Goal: Task Accomplishment & Management: Manage account settings

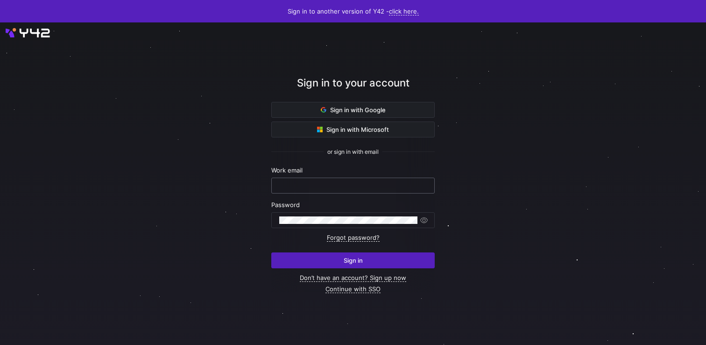
click at [364, 184] on input "text" at bounding box center [353, 185] width 148 height 7
click at [0, 344] on com-1password-button at bounding box center [0, 345] width 0 height 0
type input "[EMAIL_ADDRESS][DOMAIN_NAME]"
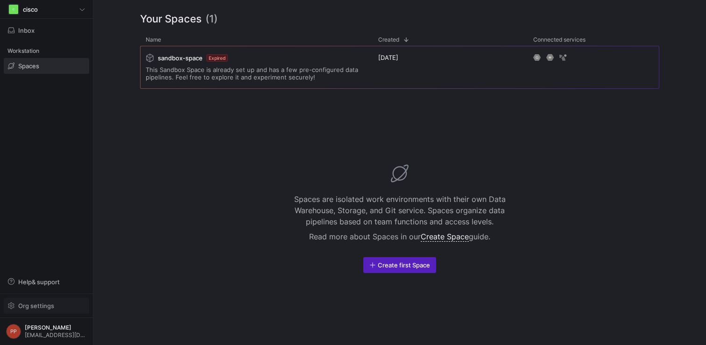
click at [50, 305] on span "Org settings" at bounding box center [36, 305] width 36 height 7
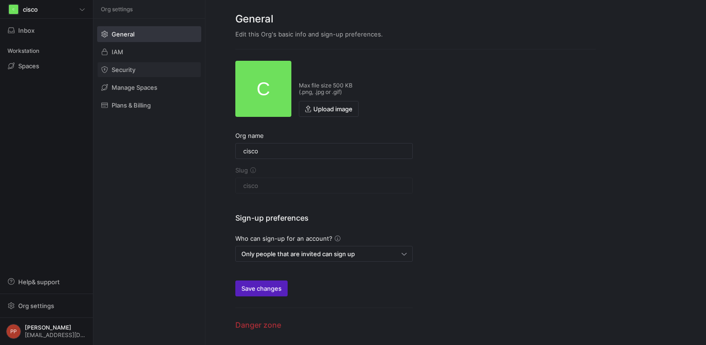
click at [164, 64] on span at bounding box center [149, 69] width 103 height 15
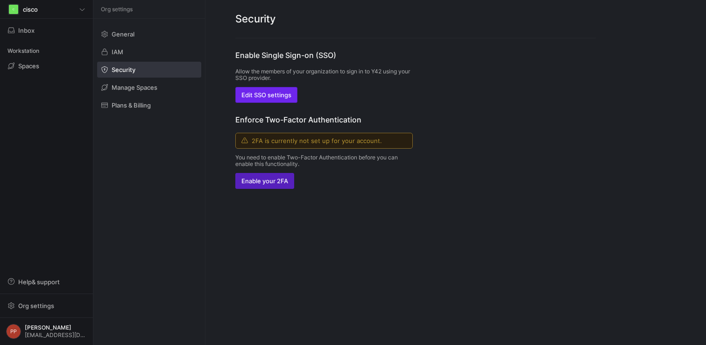
click at [283, 98] on span "Edit SSO settings" at bounding box center [266, 94] width 50 height 7
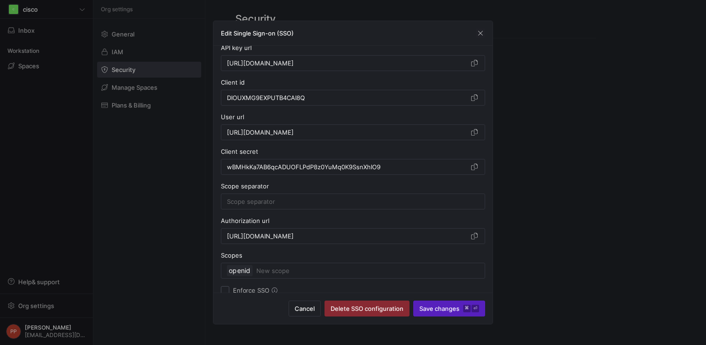
scroll to position [72, 0]
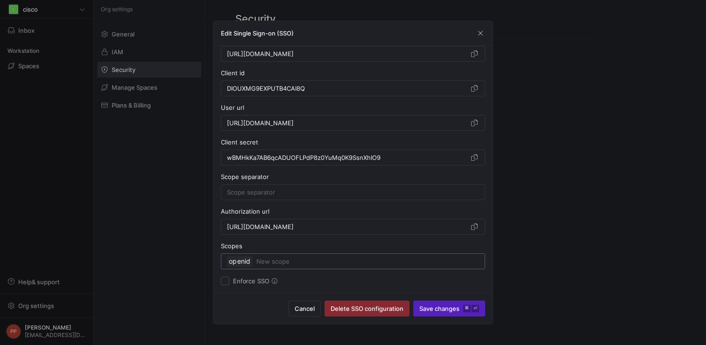
click at [275, 261] on input at bounding box center [367, 260] width 223 height 11
type input "email"
click at [424, 310] on span "Save changes ⌘ ⏎" at bounding box center [449, 307] width 60 height 7
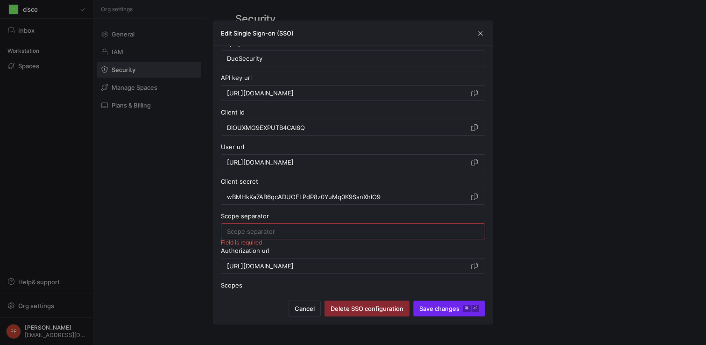
scroll to position [28, 0]
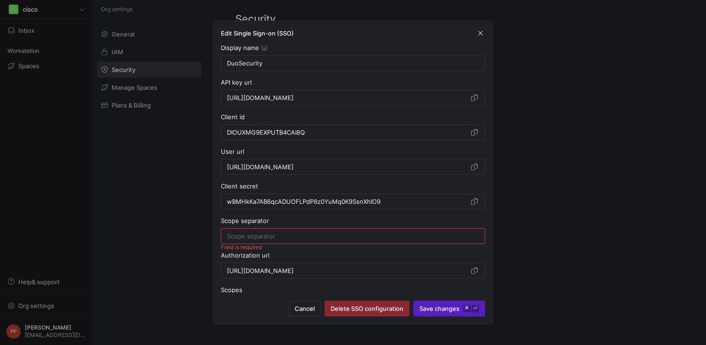
click at [413, 300] on button "Save changes ⌘ ⏎" at bounding box center [449, 308] width 72 height 16
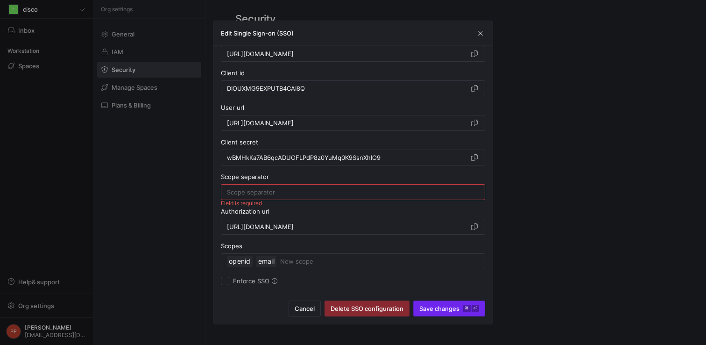
click at [442, 305] on span "Save changes ⌘ ⏎" at bounding box center [449, 307] width 60 height 7
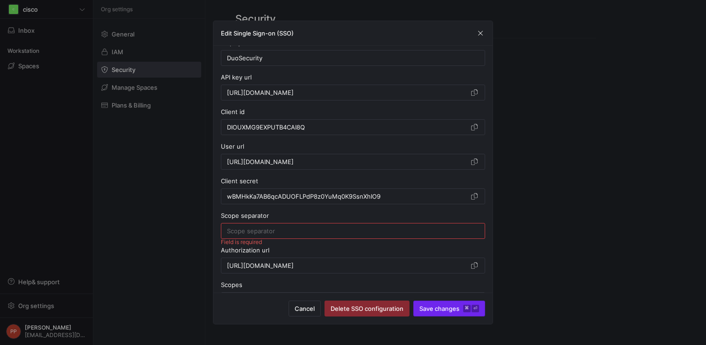
scroll to position [28, 0]
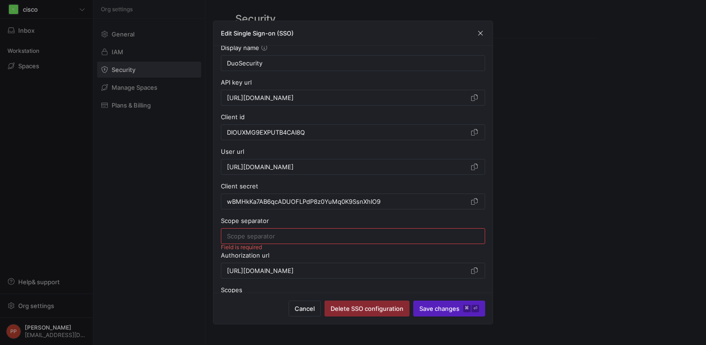
click at [327, 239] on input at bounding box center [353, 235] width 252 height 7
click at [431, 308] on span "Save changes ⌘ ⏎" at bounding box center [449, 307] width 60 height 7
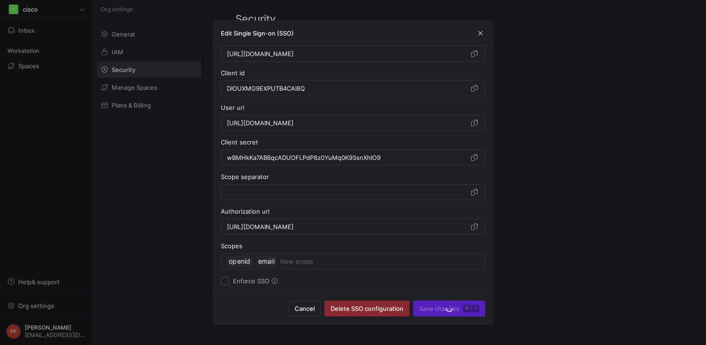
type input "DuoSecurity"
type input "[URL][DOMAIN_NAME]"
type input "DIOUXMG9EXPUTB4CAI8Q"
type input "[URL][DOMAIN_NAME]"
type input "wBMHkKa7AB6qcADUOFLPdP8z0YuMq0K9SsnXhIO9"
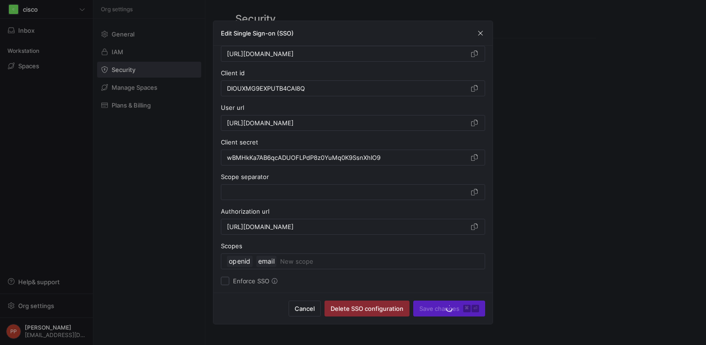
type input "[URL][DOMAIN_NAME]"
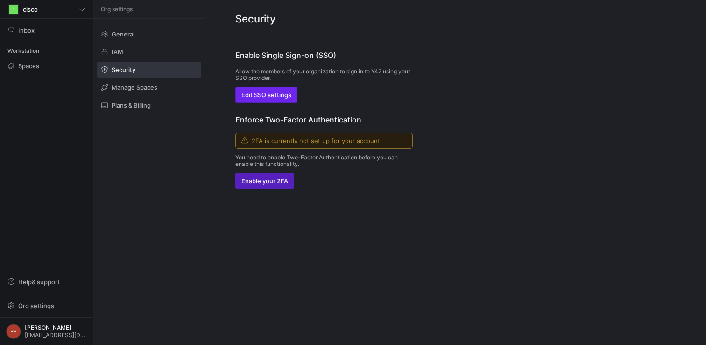
click at [278, 93] on span "Edit SSO settings" at bounding box center [266, 94] width 50 height 7
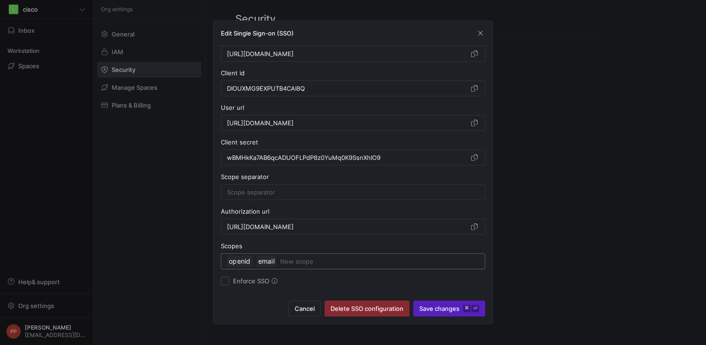
click at [292, 259] on input at bounding box center [379, 260] width 199 height 11
click at [284, 262] on input at bounding box center [379, 260] width 199 height 11
click at [282, 265] on input at bounding box center [367, 260] width 223 height 11
type input "profile"
type input "email"
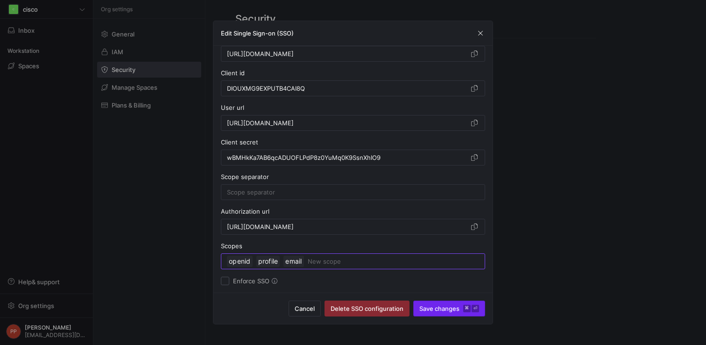
click at [442, 312] on span "submit" at bounding box center [449, 308] width 71 height 15
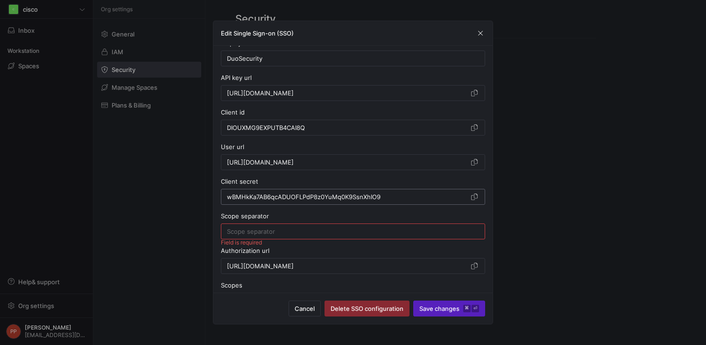
scroll to position [28, 0]
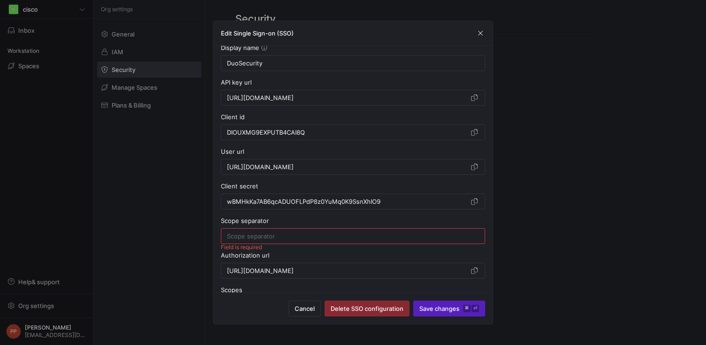
click at [317, 239] on div at bounding box center [353, 235] width 252 height 15
click at [432, 309] on span "Save changes ⌘ ⏎" at bounding box center [449, 307] width 60 height 7
type input "DuoSecurity"
type input "[URL][DOMAIN_NAME]"
type input "DIOUXMG9EXPUTB4CAI8Q"
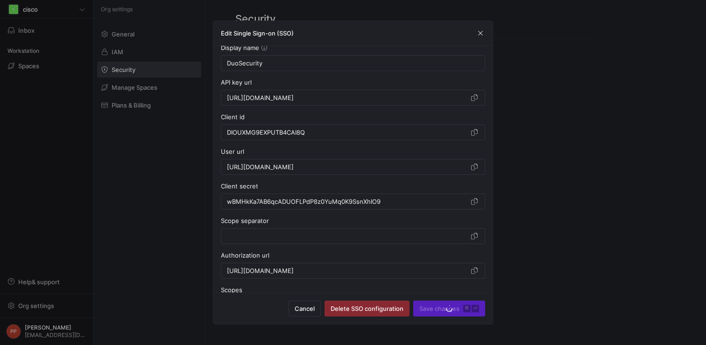
type input "[URL][DOMAIN_NAME]"
type input "wBMHkKa7AB6qcADUOFLPdP8z0YuMq0K9SsnXhIO9"
type input "[URL][DOMAIN_NAME]"
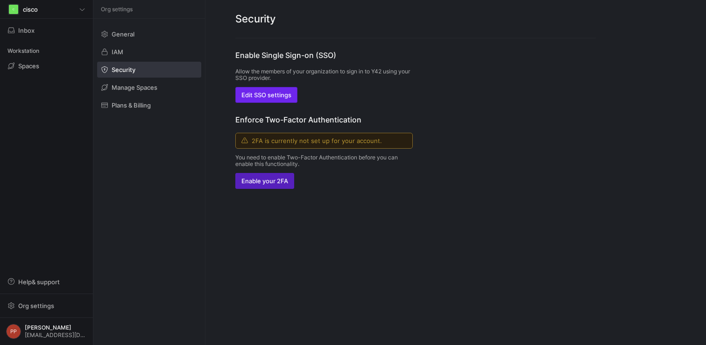
click at [259, 96] on span "Edit SSO settings" at bounding box center [266, 94] width 50 height 7
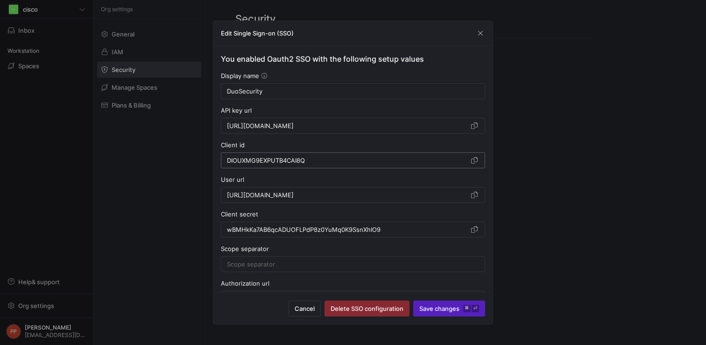
scroll to position [72, 0]
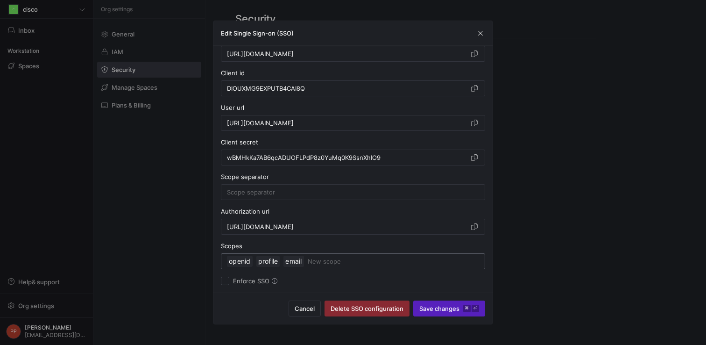
click at [343, 261] on input at bounding box center [394, 260] width 172 height 11
click at [275, 280] on icon at bounding box center [275, 281] width 6 height 6
click at [275, 281] on icon at bounding box center [275, 281] width 6 height 6
click at [274, 281] on icon at bounding box center [275, 281] width 6 height 6
click at [298, 264] on input at bounding box center [367, 260] width 223 height 11
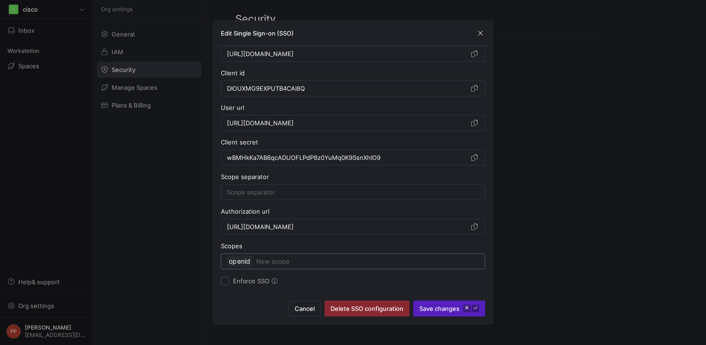
click at [288, 261] on input at bounding box center [367, 260] width 223 height 11
type input "profile"
type input "email"
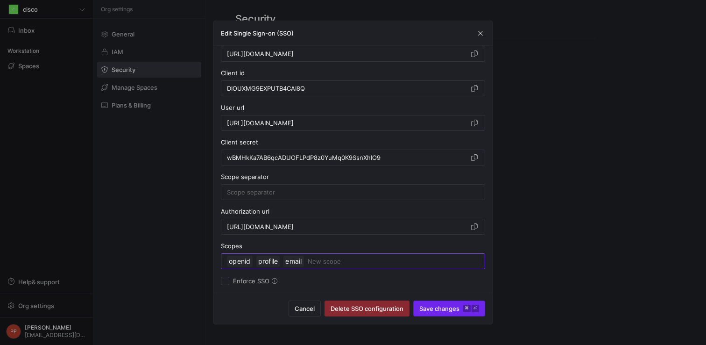
click at [439, 310] on span "Save changes ⌘ ⏎" at bounding box center [449, 307] width 60 height 7
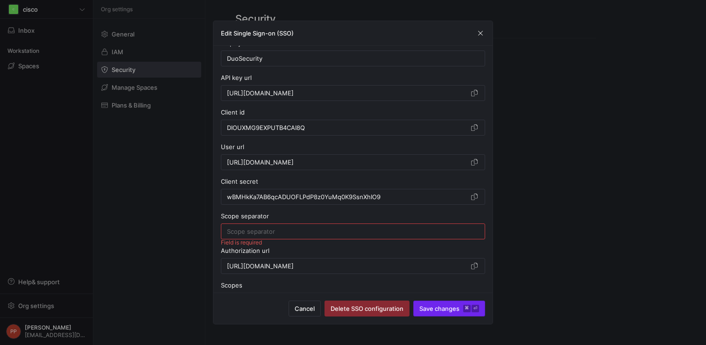
scroll to position [28, 0]
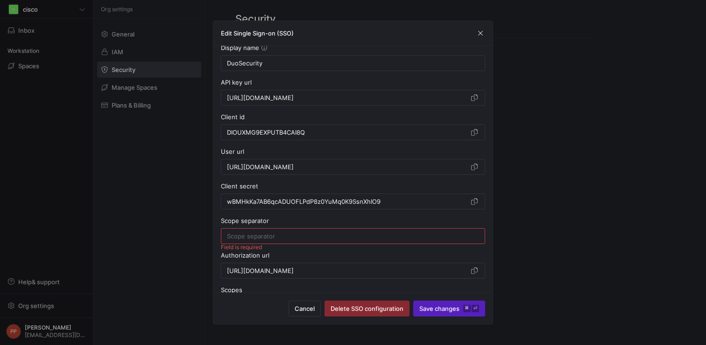
click at [413, 300] on button "Save changes ⌘ ⏎" at bounding box center [449, 308] width 72 height 16
click at [403, 240] on div at bounding box center [353, 235] width 252 height 15
click at [440, 310] on span "Save changes ⌘ ⏎" at bounding box center [449, 307] width 60 height 7
type input "DuoSecurity"
type input "[URL][DOMAIN_NAME]"
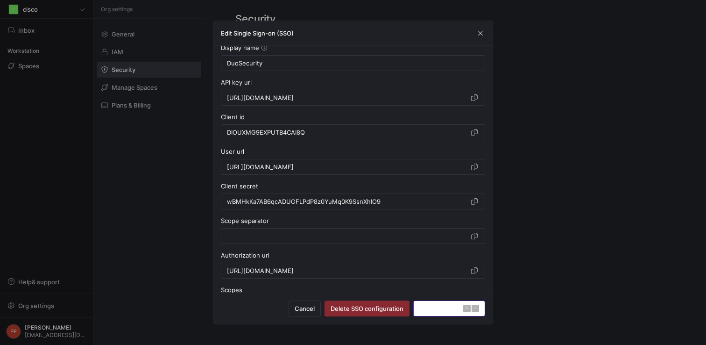
type input "DIOUXMG9EXPUTB4CAI8Q"
type input "[URL][DOMAIN_NAME]"
type input "wBMHkKa7AB6qcADUOFLPdP8z0YuMq0K9SsnXhIO9"
type input "[URL][DOMAIN_NAME]"
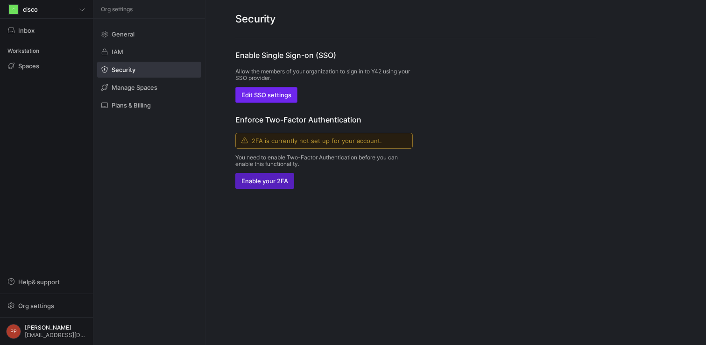
click at [282, 97] on span "Edit SSO settings" at bounding box center [266, 94] width 50 height 7
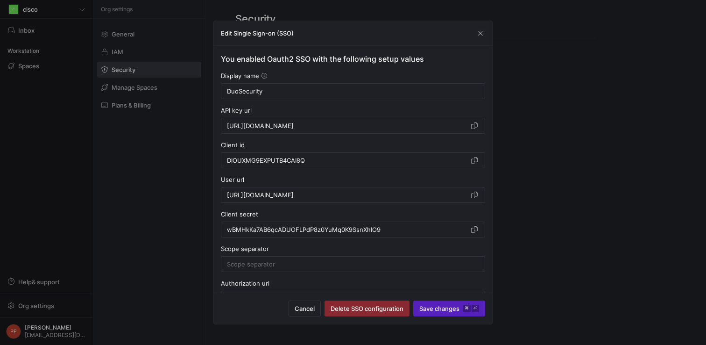
scroll to position [72, 0]
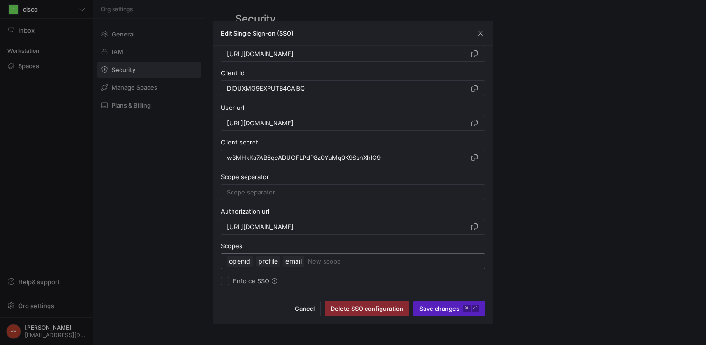
click at [324, 261] on input at bounding box center [394, 260] width 172 height 11
type input "openid"
type input "email"
click at [384, 190] on input at bounding box center [353, 191] width 252 height 7
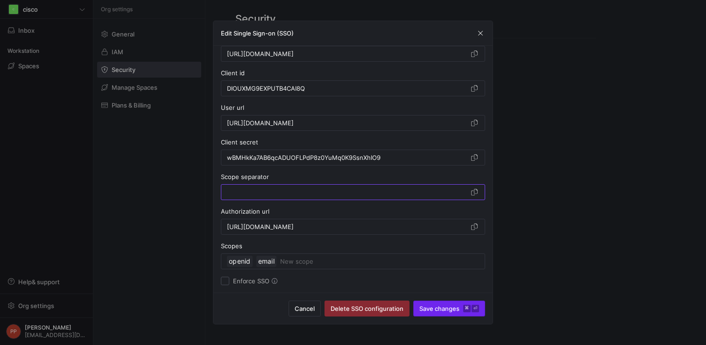
click at [425, 308] on span "Save changes ⌘ ⏎" at bounding box center [449, 307] width 60 height 7
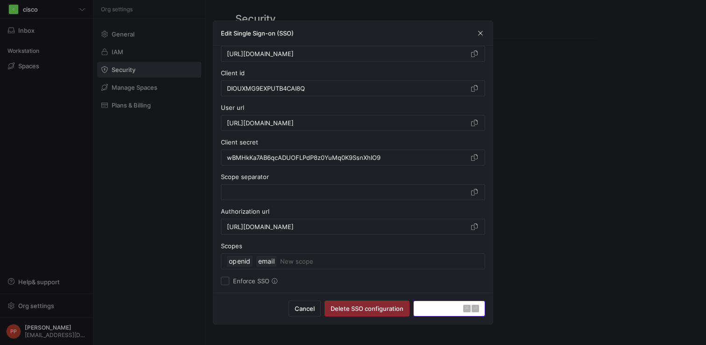
type input "DuoSecurity"
type input "[URL][DOMAIN_NAME]"
type input "DIOUXMG9EXPUTB4CAI8Q"
type input "[URL][DOMAIN_NAME]"
type input "wBMHkKa7AB6qcADUOFLPdP8z0YuMq0K9SsnXhIO9"
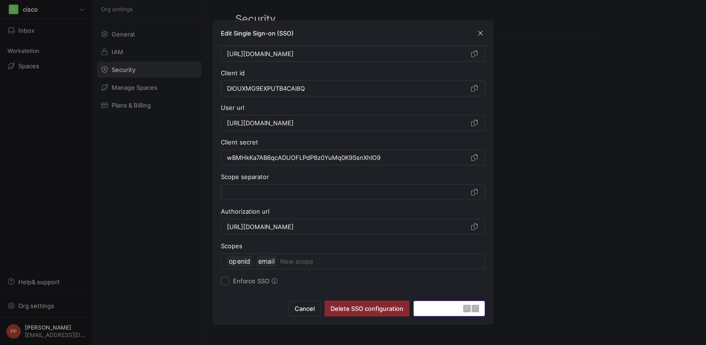
type input "[URL][DOMAIN_NAME]"
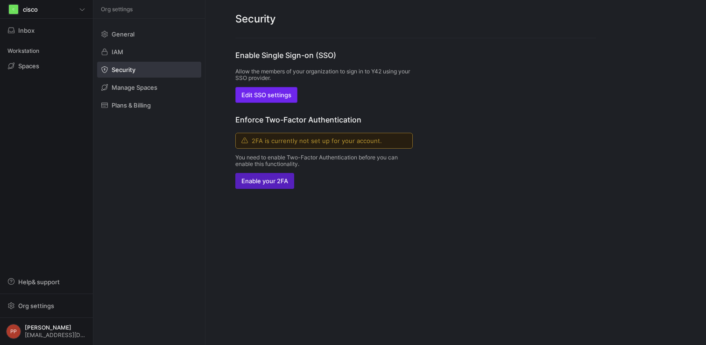
click at [272, 91] on span "Edit SSO settings" at bounding box center [266, 94] width 50 height 7
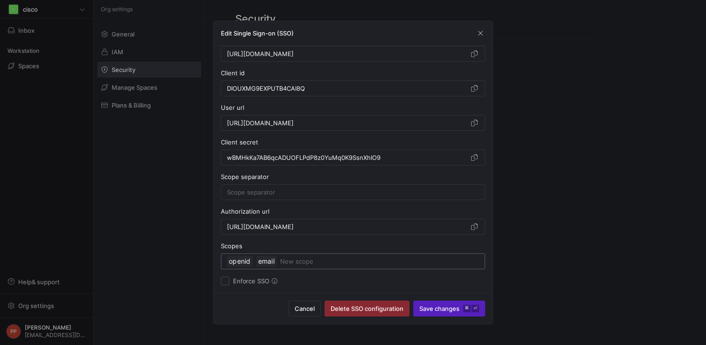
click at [294, 265] on input at bounding box center [379, 260] width 199 height 11
click at [427, 307] on span "Save changes ⌘ ⏎" at bounding box center [449, 307] width 60 height 7
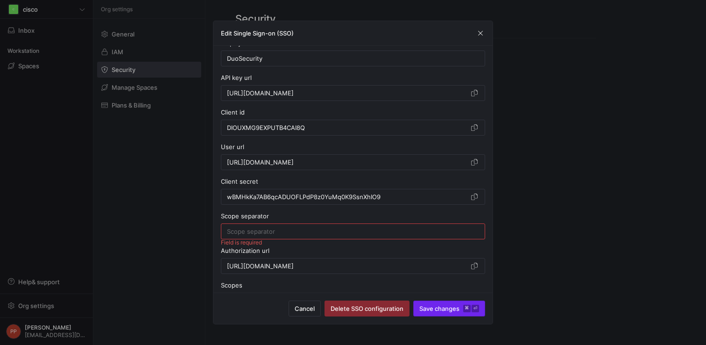
scroll to position [28, 0]
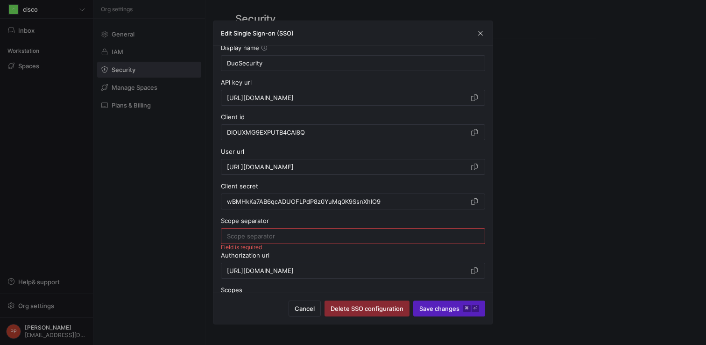
click at [394, 230] on div at bounding box center [353, 235] width 252 height 15
click at [438, 306] on span "Save changes ⌘ ⏎" at bounding box center [449, 307] width 60 height 7
type input "DuoSecurity"
type input "[URL][DOMAIN_NAME]"
type input "DIOUXMG9EXPUTB4CAI8Q"
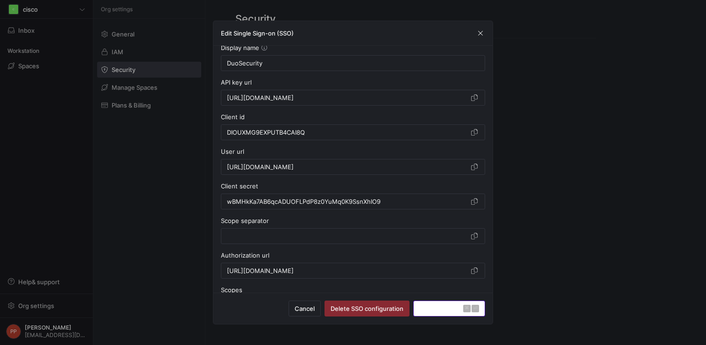
type input "[URL][DOMAIN_NAME]"
type input "wBMHkKa7AB6qcADUOFLPdP8z0YuMq0K9SsnXhIO9"
type input "[URL][DOMAIN_NAME]"
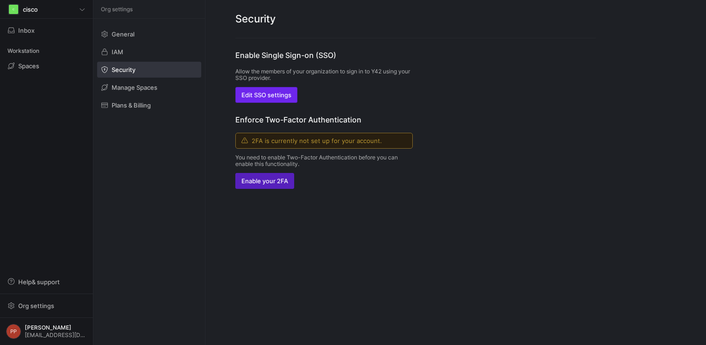
click at [289, 97] on span "Edit SSO settings" at bounding box center [266, 94] width 50 height 7
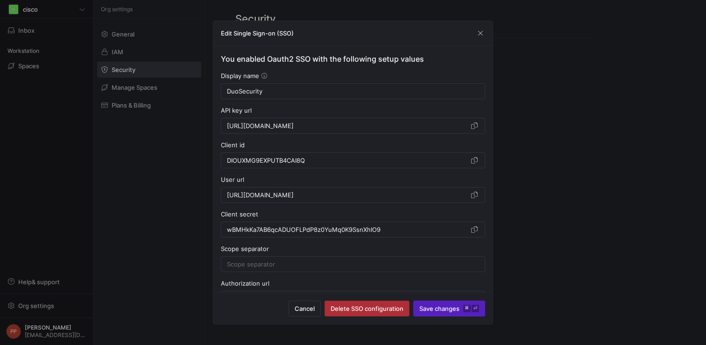
click at [381, 304] on span "Delete SSO configuration" at bounding box center [367, 307] width 73 height 7
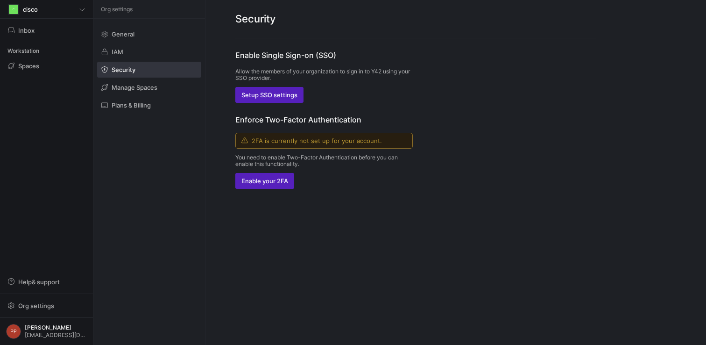
click at [362, 307] on mat-sidenav-content "Security Enable Single Sign-on (SSO) Allow the members of your organization to …" at bounding box center [455, 172] width 500 height 345
click at [285, 97] on span "Setup SSO settings" at bounding box center [269, 94] width 56 height 7
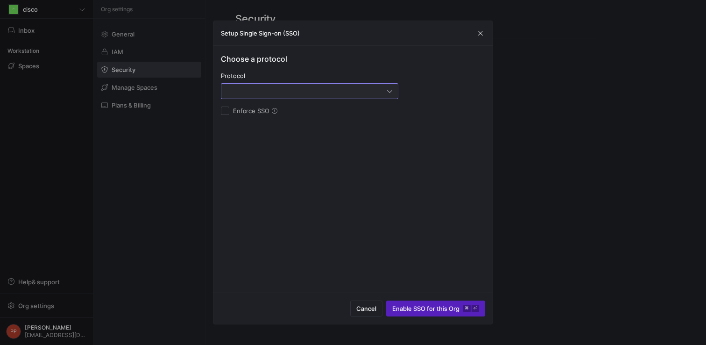
click at [292, 92] on div at bounding box center [307, 90] width 160 height 7
click at [272, 134] on span "OAuth2" at bounding box center [309, 137] width 169 height 7
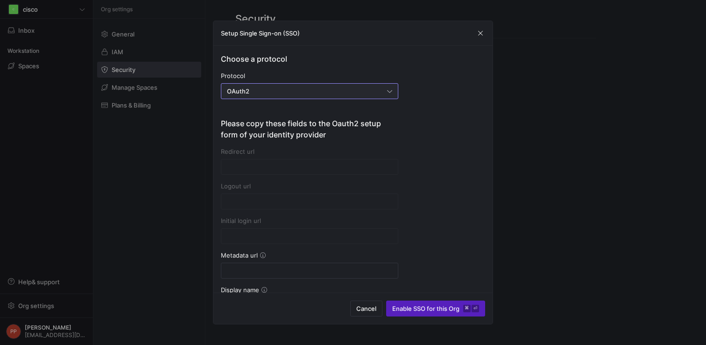
type input "[URL][DOMAIN_NAME]"
click at [261, 269] on input at bounding box center [309, 270] width 165 height 7
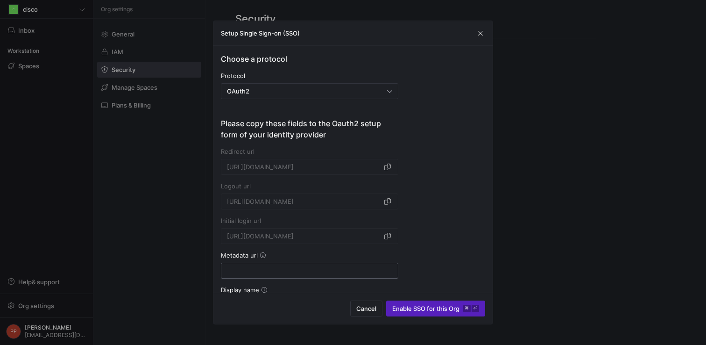
paste input "[URL][DOMAIN_NAME]"
type input "[URL][DOMAIN_NAME]"
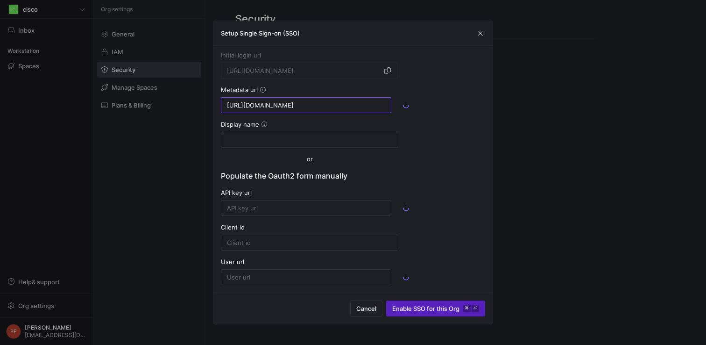
scroll to position [167, 0]
type input "[URL][DOMAIN_NAME]"
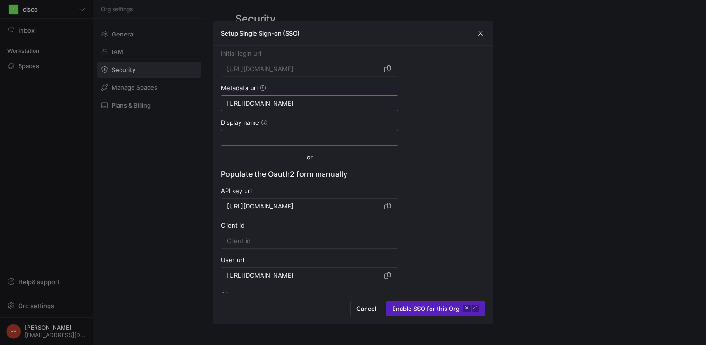
type input "[URL][DOMAIN_NAME]"
click at [367, 139] on input at bounding box center [309, 137] width 165 height 7
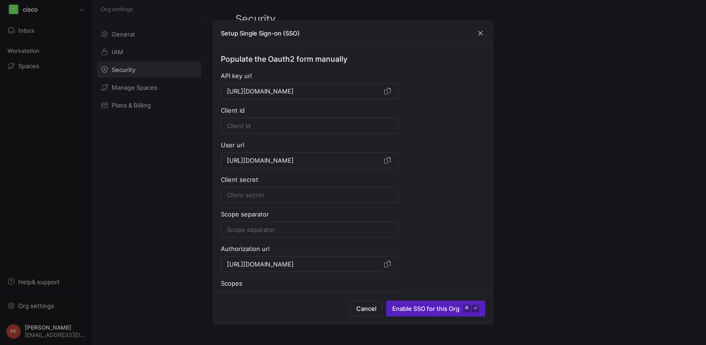
scroll to position [307, 0]
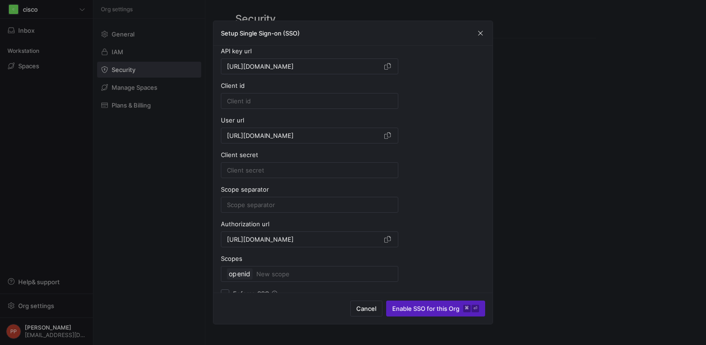
type input "DuoSecurity"
click at [358, 99] on input at bounding box center [309, 100] width 165 height 7
paste input "DIOUXMG9EXPUTB4CAI8Q"
type input "DIOUXMG9EXPUTB4CAI8Q"
click at [339, 165] on div at bounding box center [309, 169] width 165 height 15
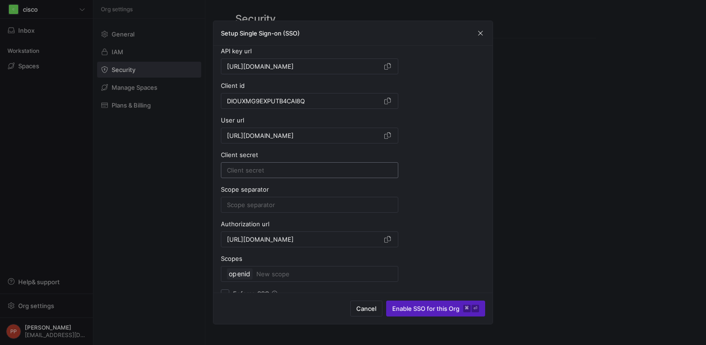
paste input "wBMHkKa7AB6qcADUOFLPdP8z0YuMq0K9SsnXhIO9"
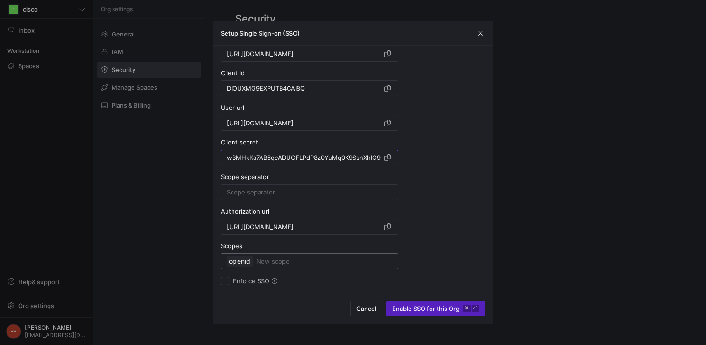
type input "wBMHkKa7AB6qcADUOFLPdP8z0YuMq0K9SsnXhIO9"
click at [282, 265] on input at bounding box center [324, 260] width 136 height 11
click at [297, 193] on input at bounding box center [309, 191] width 165 height 7
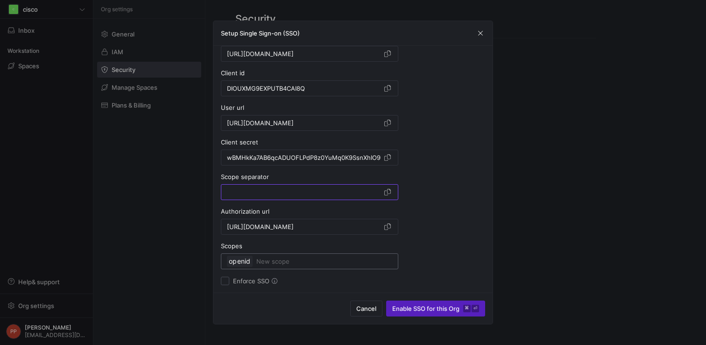
click at [288, 261] on input at bounding box center [324, 260] width 136 height 11
type input "email"
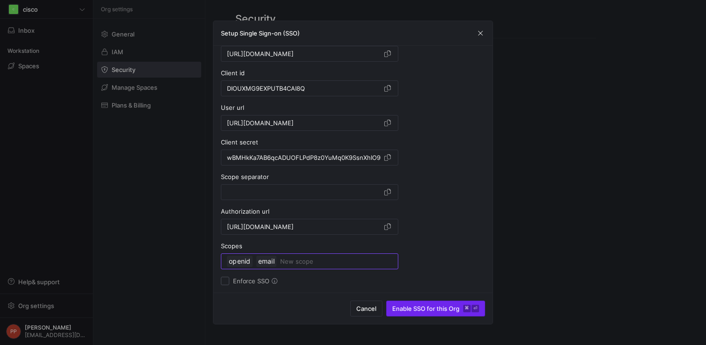
click at [417, 303] on span "submit" at bounding box center [436, 308] width 98 height 15
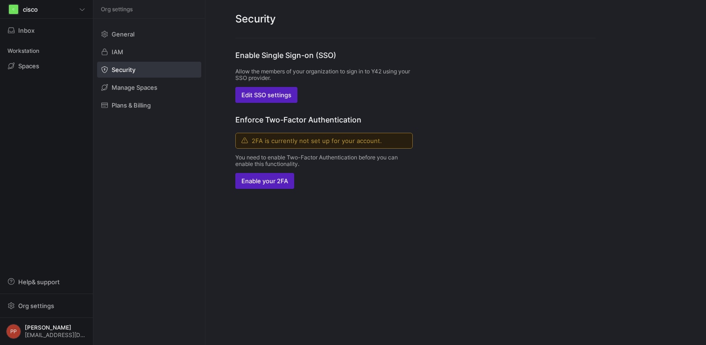
scroll to position [0, 0]
click at [271, 91] on span "button" at bounding box center [266, 94] width 61 height 15
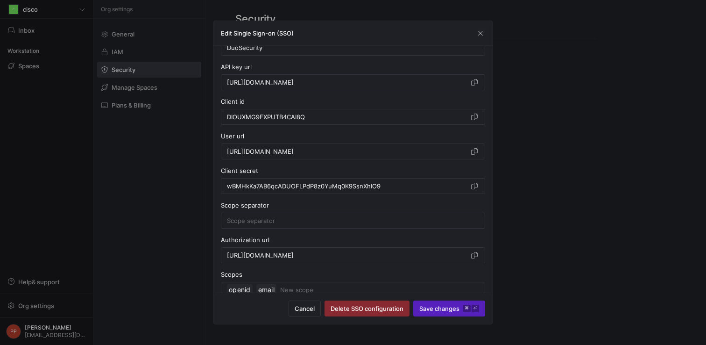
scroll to position [72, 0]
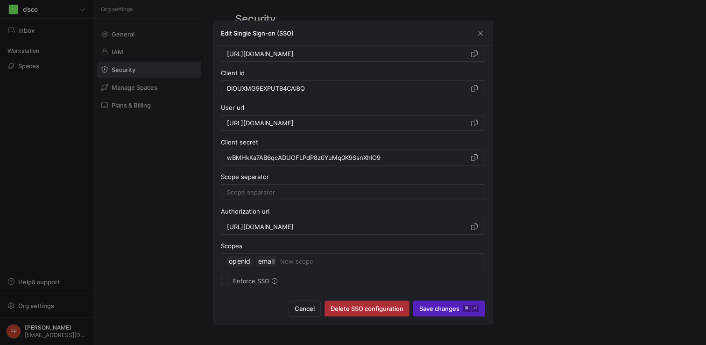
click at [372, 309] on span "Delete SSO configuration" at bounding box center [367, 307] width 73 height 7
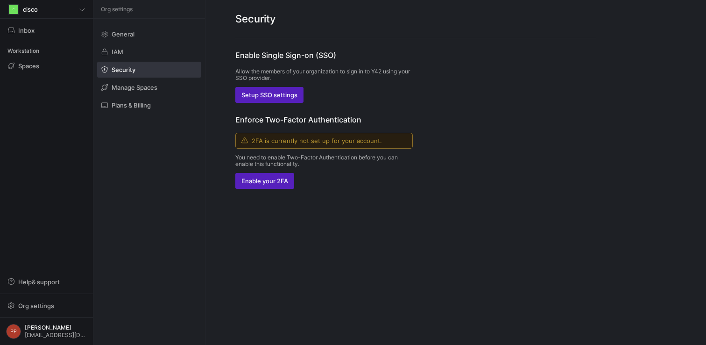
scroll to position [0, 0]
click at [288, 97] on span "Setup SSO settings" at bounding box center [269, 94] width 56 height 7
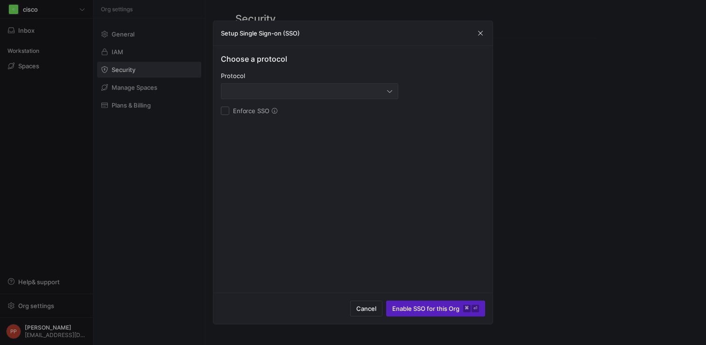
click at [319, 96] on div at bounding box center [309, 91] width 165 height 15
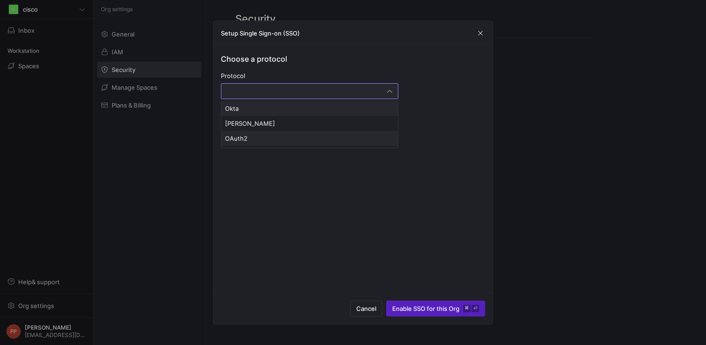
click at [289, 133] on mat-option "OAuth2" at bounding box center [309, 138] width 176 height 15
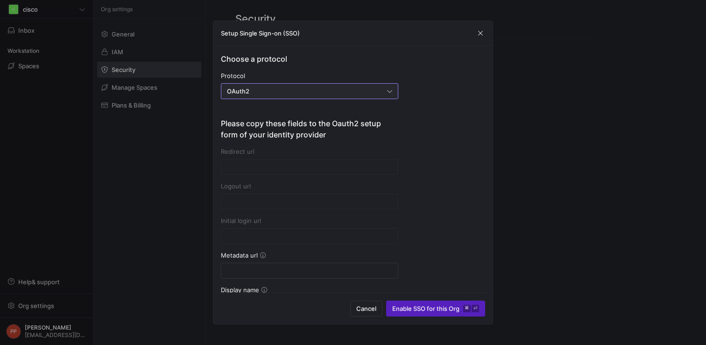
type input "[URL][DOMAIN_NAME]"
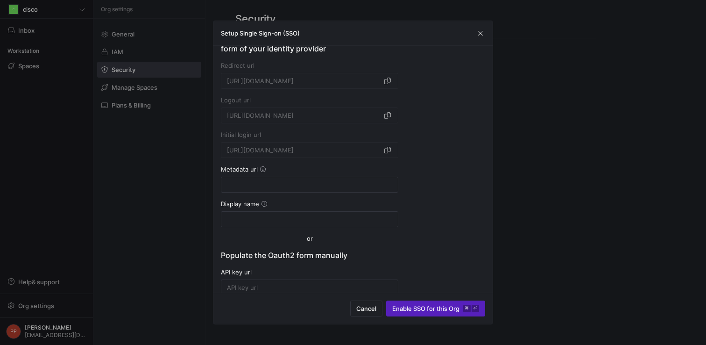
scroll to position [91, 0]
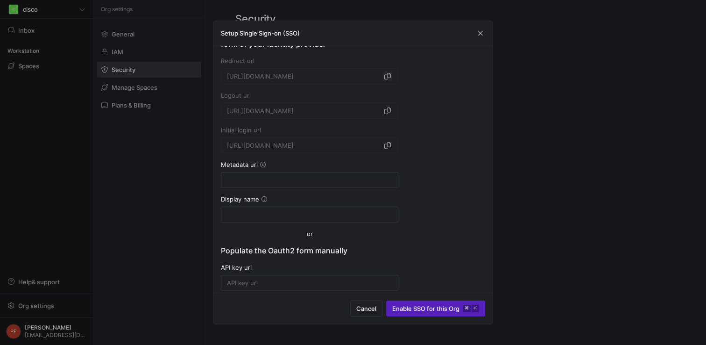
click at [388, 73] on span "button" at bounding box center [387, 75] width 9 height 9
click at [324, 175] on div at bounding box center [309, 179] width 165 height 15
paste input "[URL][DOMAIN_NAME]"
type input "[URL][DOMAIN_NAME]"
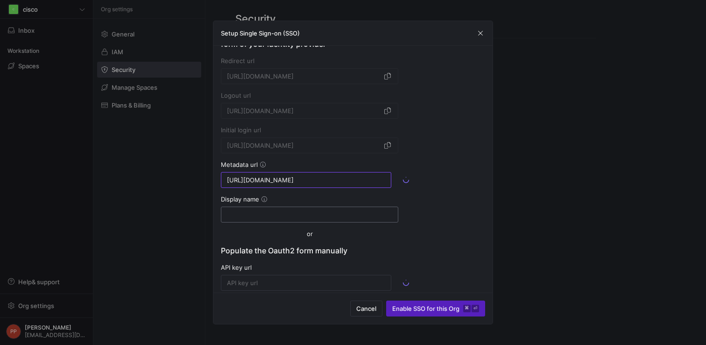
scroll to position [0, 0]
click at [305, 218] on div at bounding box center [309, 214] width 165 height 15
type input "Du"
type input "[URL][DOMAIN_NAME]"
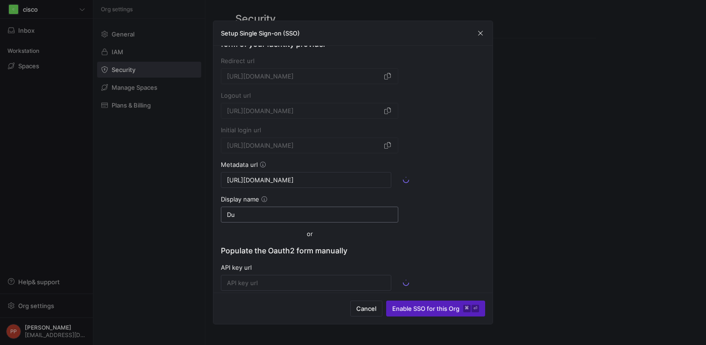
type input "[URL][DOMAIN_NAME]"
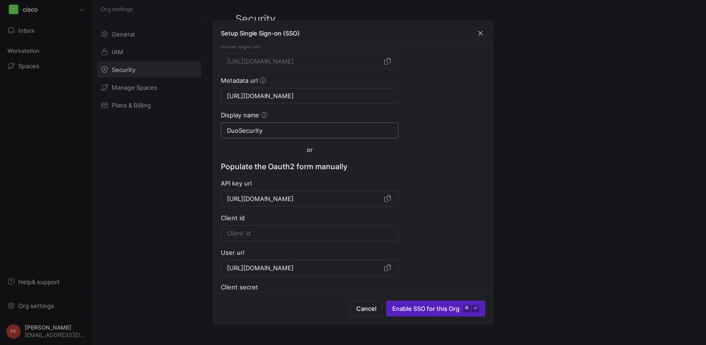
scroll to position [182, 0]
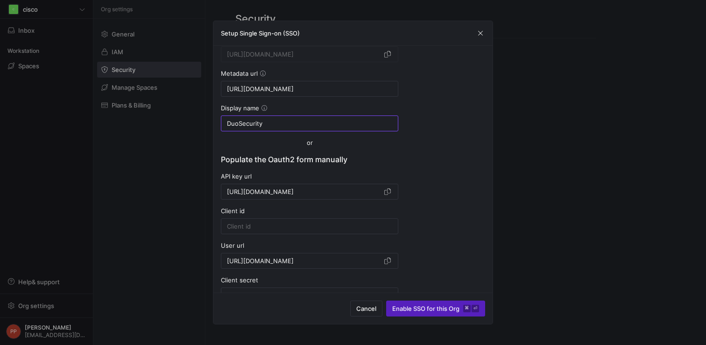
type input "DuoSecurity"
click at [316, 222] on div at bounding box center [309, 225] width 165 height 15
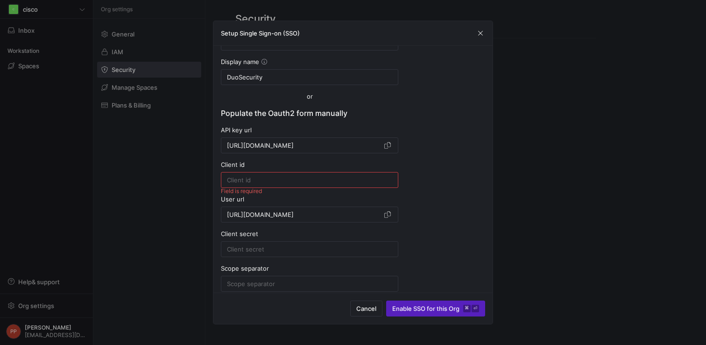
scroll to position [232, 0]
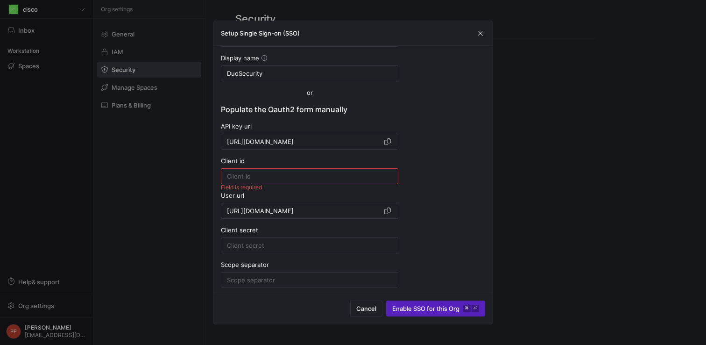
click at [319, 175] on input at bounding box center [309, 175] width 165 height 7
paste input "DIOUXMG9EXPUTB4CAI8Q"
type input "DIOUXMG9EXPUTB4CAI8Q"
click at [311, 247] on input at bounding box center [309, 244] width 165 height 7
paste input "wBMHkKa7AB6qcADUOFLPdP8z0YuMq0K9SsnXhIO9"
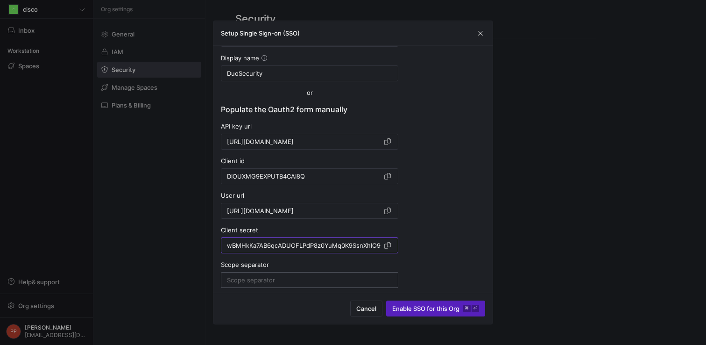
type input "wBMHkKa7AB6qcADUOFLPdP8z0YuMq0K9SsnXhIO9"
click at [292, 283] on div at bounding box center [309, 279] width 165 height 15
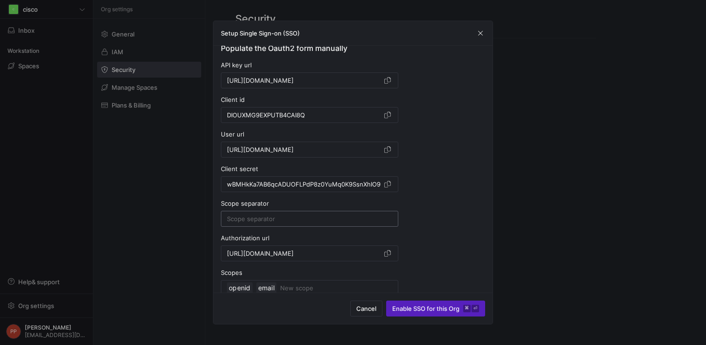
scroll to position [319, 0]
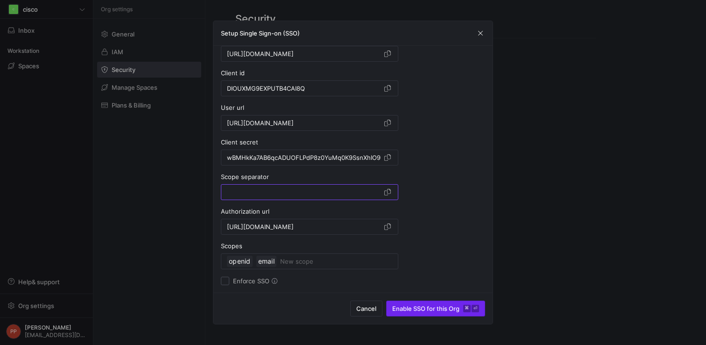
click at [425, 310] on span "Enable SSO for this Org ⌘ ⏎" at bounding box center [435, 307] width 87 height 7
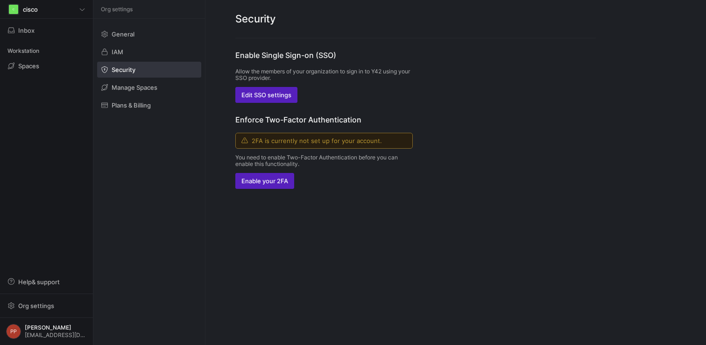
scroll to position [0, 0]
click at [288, 93] on span "Edit SSO settings" at bounding box center [266, 94] width 50 height 7
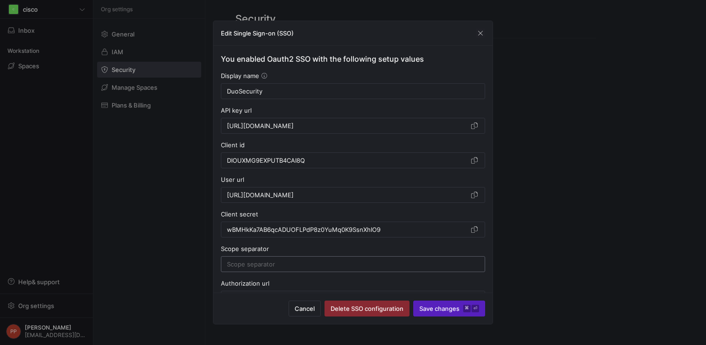
scroll to position [72, 0]
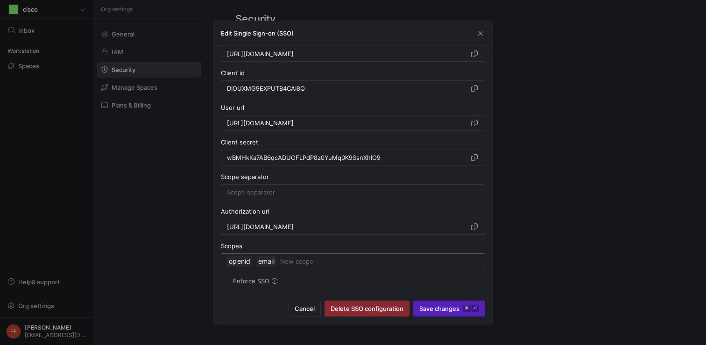
click at [294, 262] on input at bounding box center [379, 260] width 199 height 11
type input "email"
click at [305, 197] on div at bounding box center [353, 191] width 252 height 15
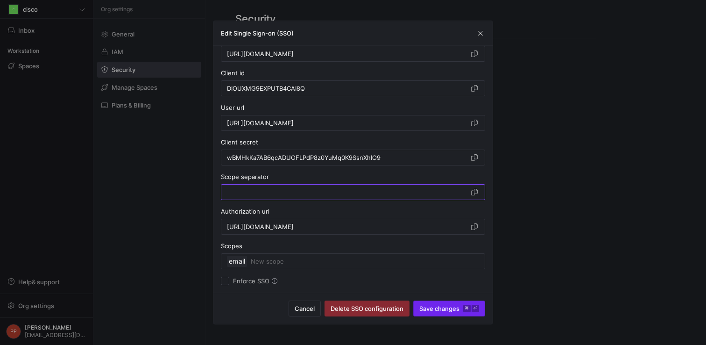
click at [436, 313] on span "submit" at bounding box center [449, 308] width 71 height 15
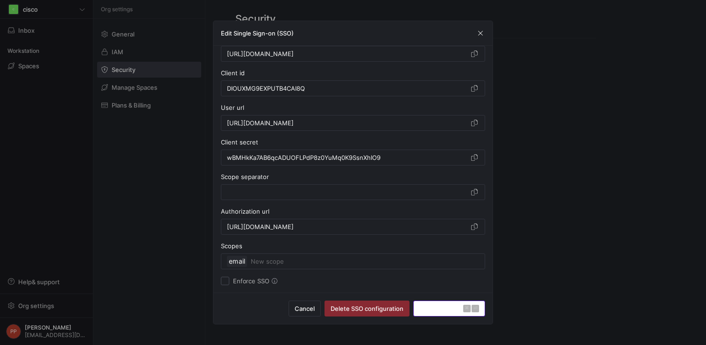
type input "DuoSecurity"
type input "[URL][DOMAIN_NAME]"
type input "DIOUXMG9EXPUTB4CAI8Q"
type input "[URL][DOMAIN_NAME]"
type input "wBMHkKa7AB6qcADUOFLPdP8z0YuMq0K9SsnXhIO9"
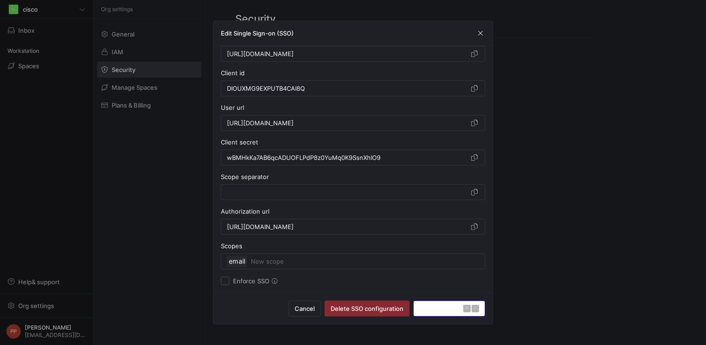
type input "[URL][DOMAIN_NAME]"
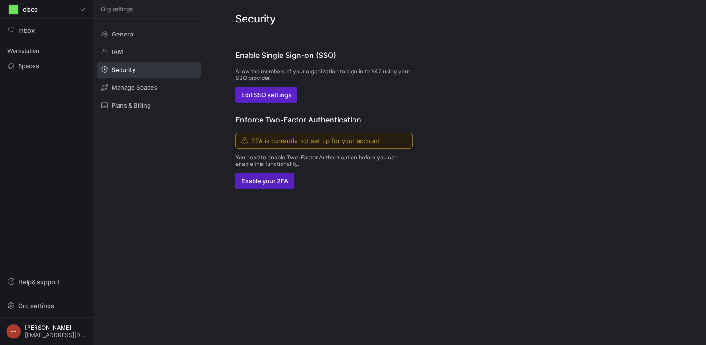
click at [487, 184] on div "Enable Single Sign-on (SSO) Allow the members of your organization to sign in t…" at bounding box center [415, 113] width 420 height 150
click at [271, 97] on span "Edit SSO settings" at bounding box center [266, 94] width 50 height 7
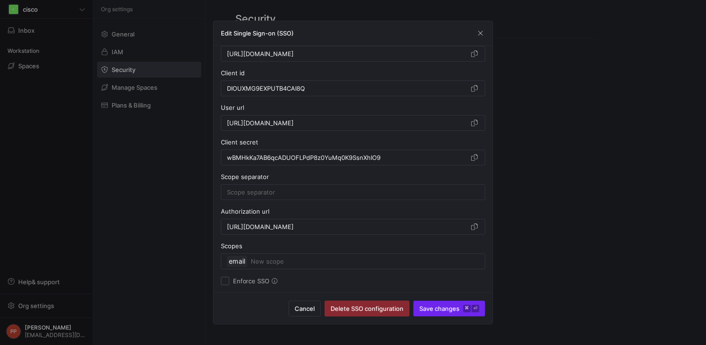
click at [434, 311] on span "Save changes ⌘ ⏎" at bounding box center [449, 307] width 60 height 7
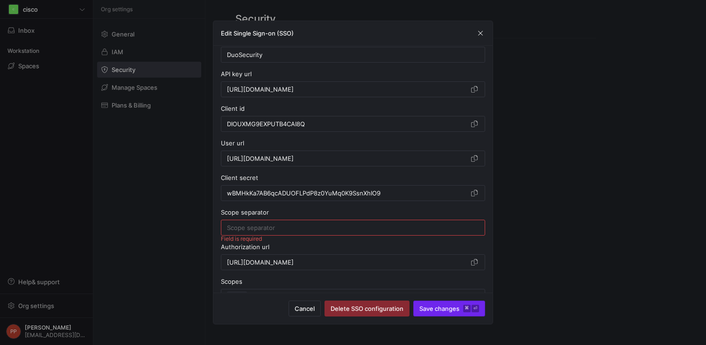
scroll to position [28, 0]
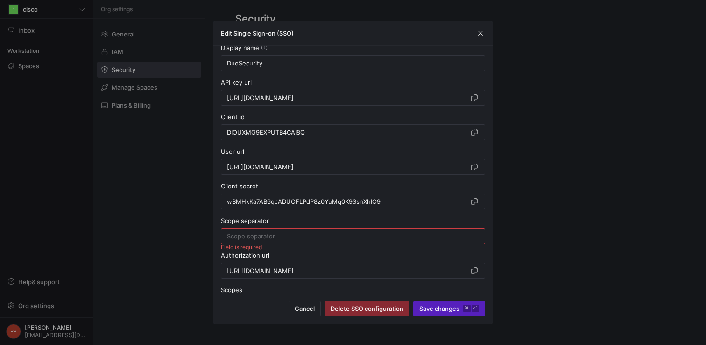
click at [368, 235] on input at bounding box center [353, 235] width 252 height 7
click at [447, 312] on span "submit" at bounding box center [449, 308] width 71 height 15
type input "DuoSecurity"
type input "[URL][DOMAIN_NAME]"
type input "DIOUXMG9EXPUTB4CAI8Q"
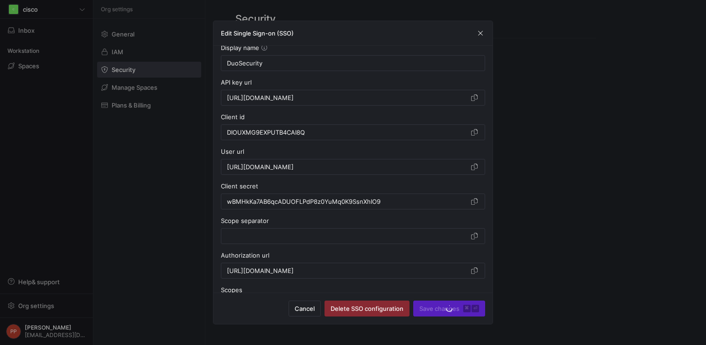
type input "[URL][DOMAIN_NAME]"
type input "wBMHkKa7AB6qcADUOFLPdP8z0YuMq0K9SsnXhIO9"
type input "[URL][DOMAIN_NAME]"
